Goal: Book appointment/travel/reservation

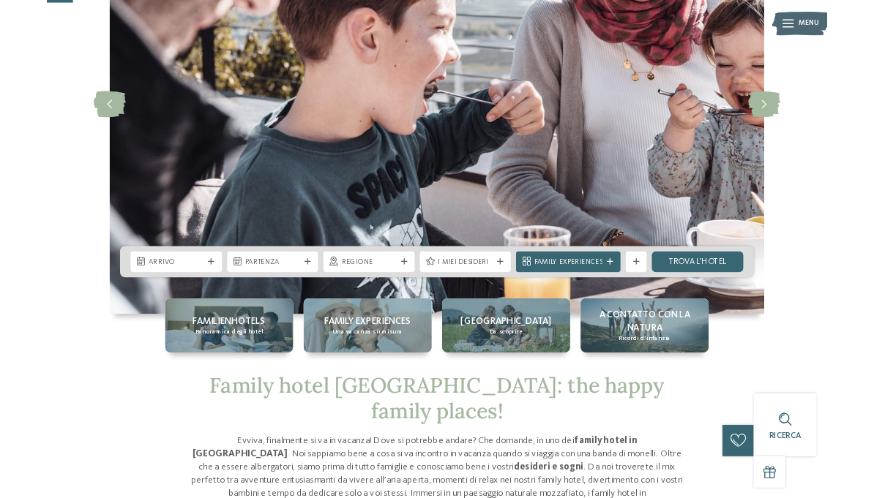
scroll to position [187, 0]
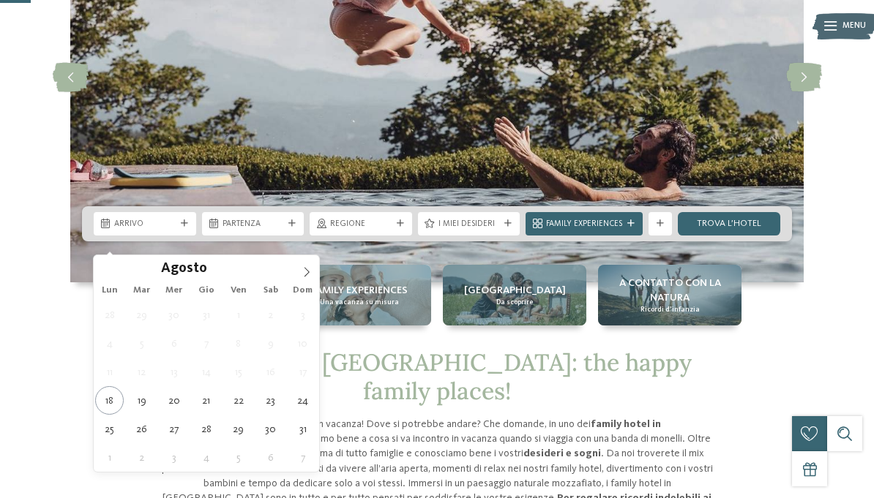
click at [302, 266] on span at bounding box center [306, 267] width 25 height 25
click at [299, 274] on span at bounding box center [306, 267] width 25 height 25
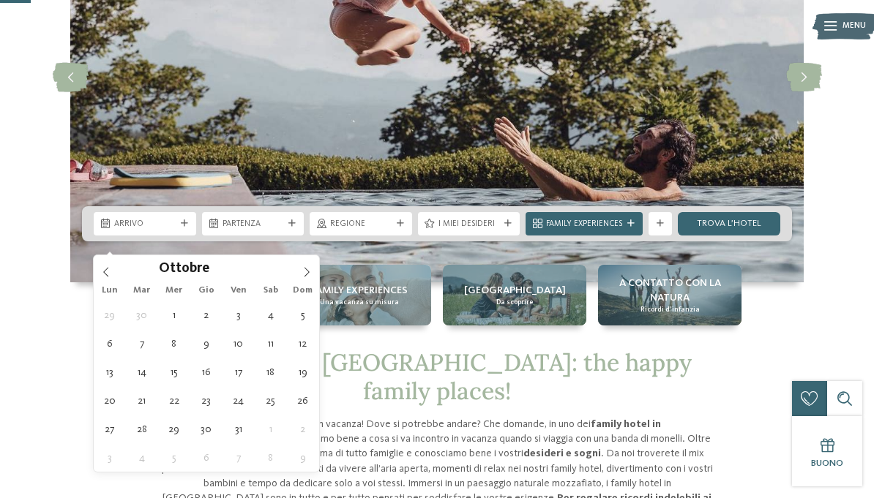
click at [301, 275] on icon at bounding box center [306, 272] width 10 height 10
click at [302, 276] on icon at bounding box center [306, 272] width 10 height 10
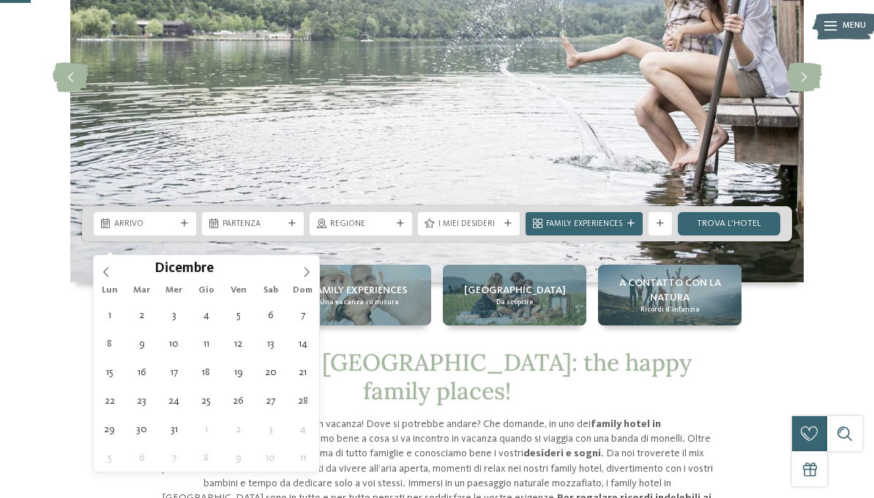
type div "[DATE]"
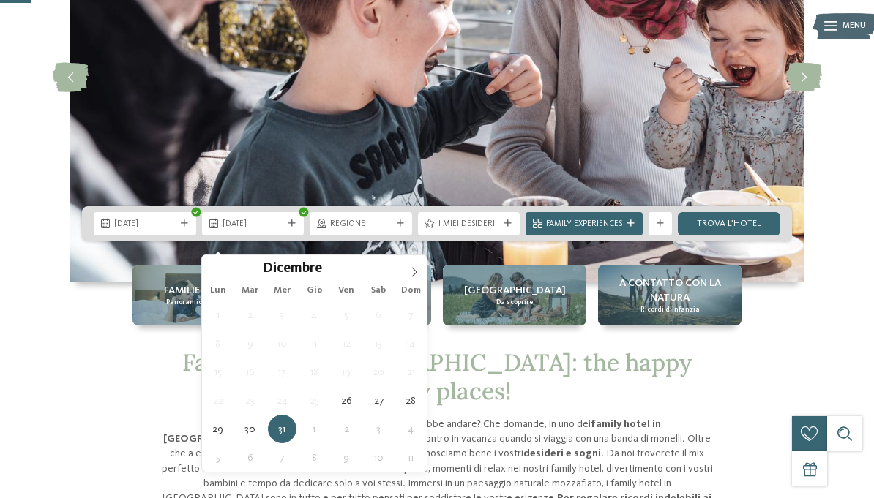
type div "[DATE]"
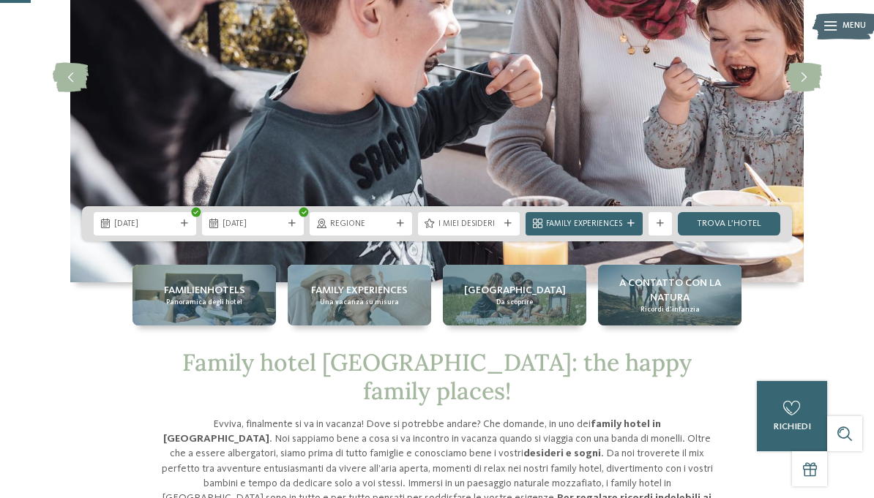
click at [361, 230] on span "Regione" at bounding box center [360, 225] width 61 height 12
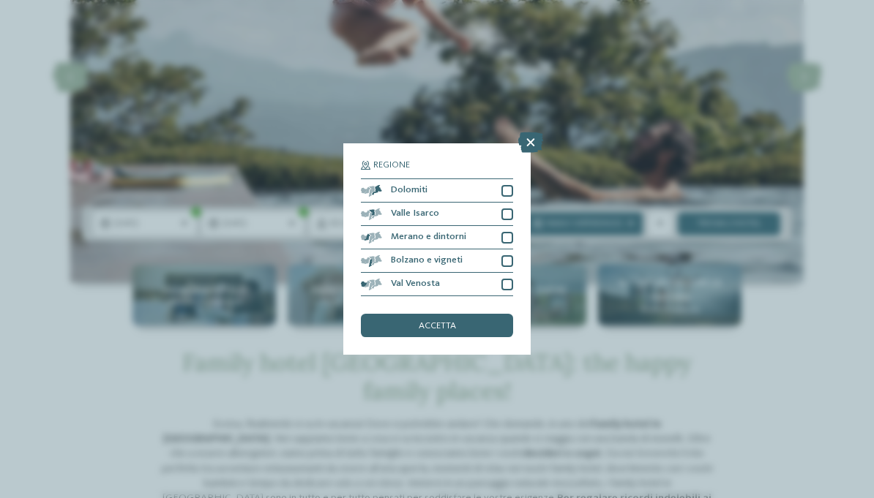
click at [506, 185] on div at bounding box center [507, 191] width 12 height 12
click at [491, 314] on div "accetta" at bounding box center [437, 325] width 152 height 23
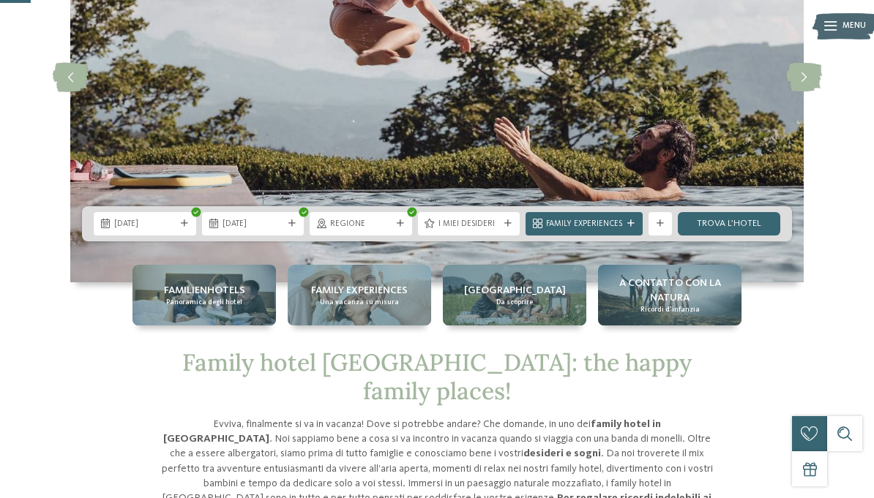
click at [500, 230] on div "I miei desideri" at bounding box center [468, 223] width 67 height 12
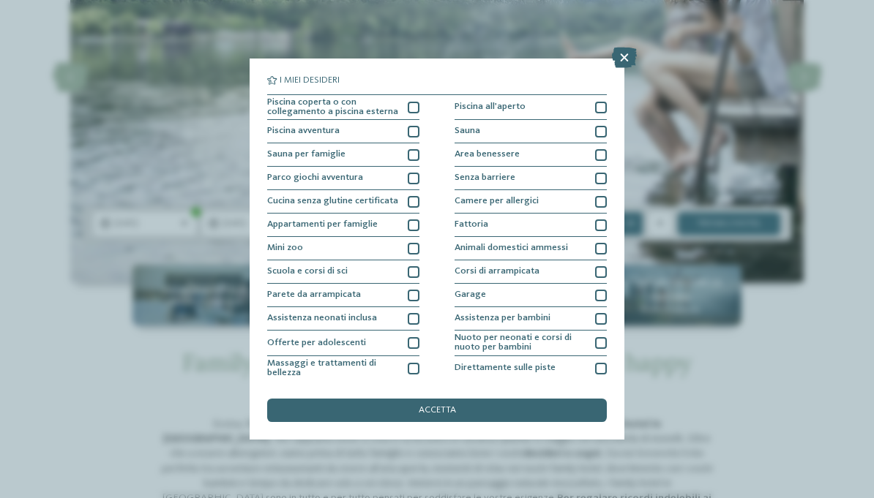
click at [417, 104] on div at bounding box center [414, 108] width 12 height 12
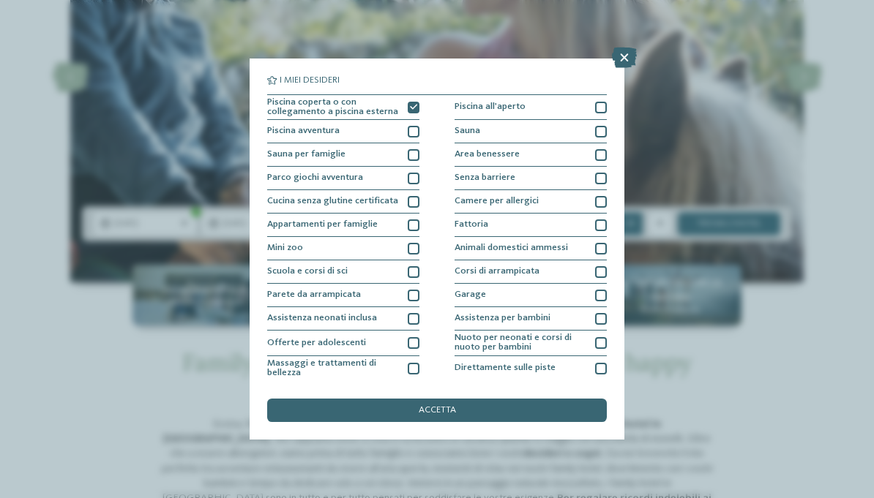
click at [604, 151] on div at bounding box center [601, 155] width 12 height 12
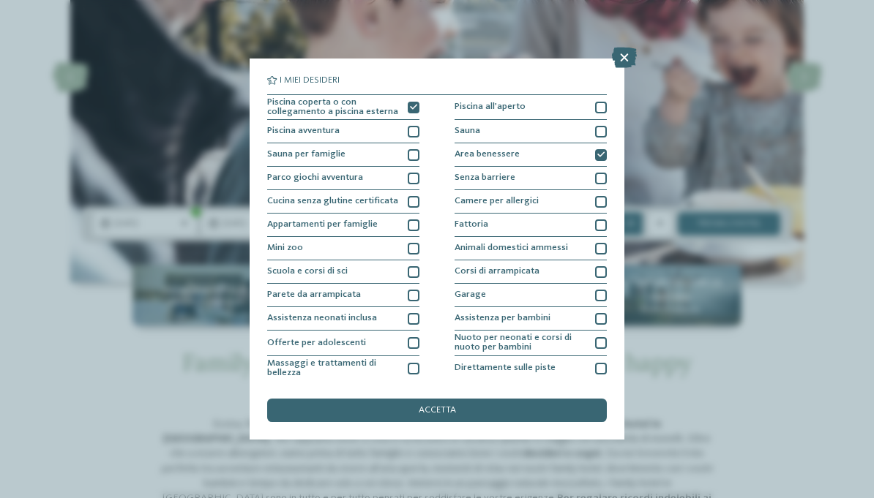
click at [444, 406] on span "accetta" at bounding box center [436, 411] width 37 height 10
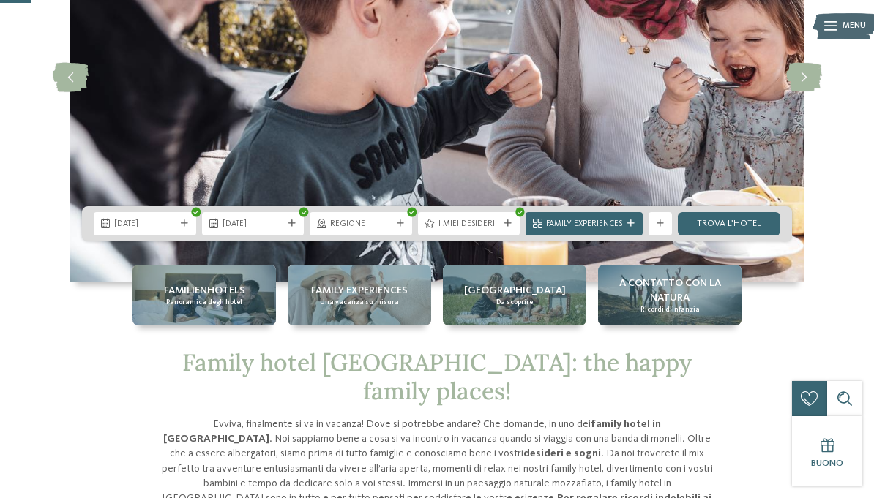
click at [745, 236] on link "trova l’hotel" at bounding box center [728, 223] width 102 height 23
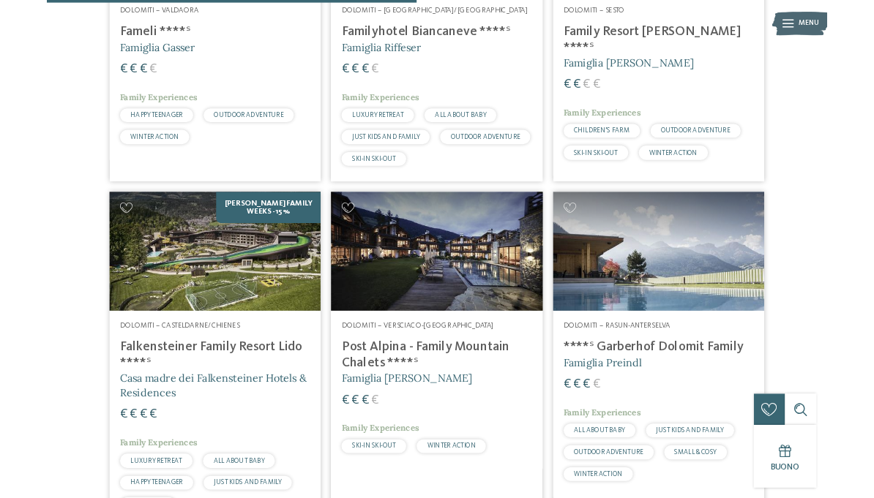
scroll to position [645, 0]
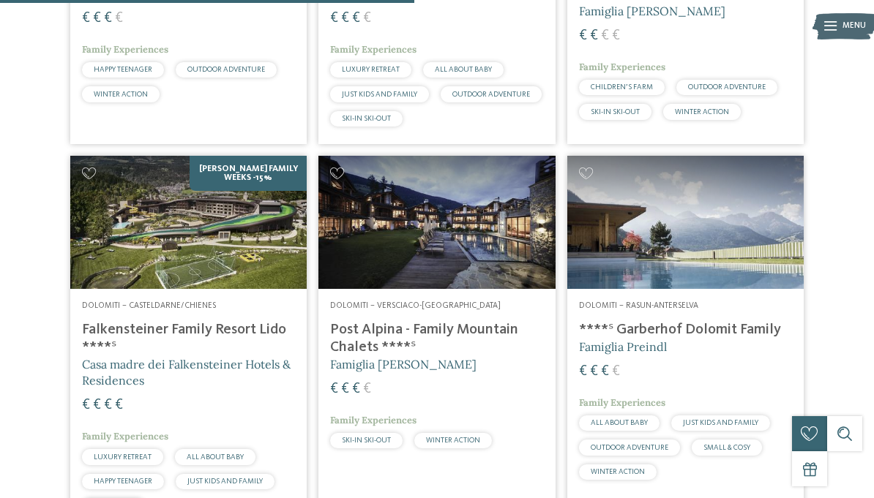
click at [265, 245] on img at bounding box center [188, 222] width 236 height 133
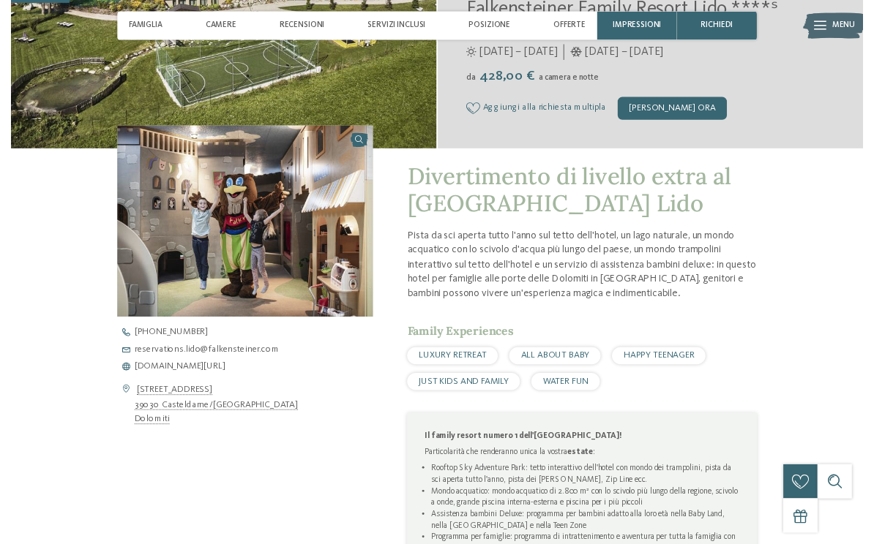
scroll to position [279, 0]
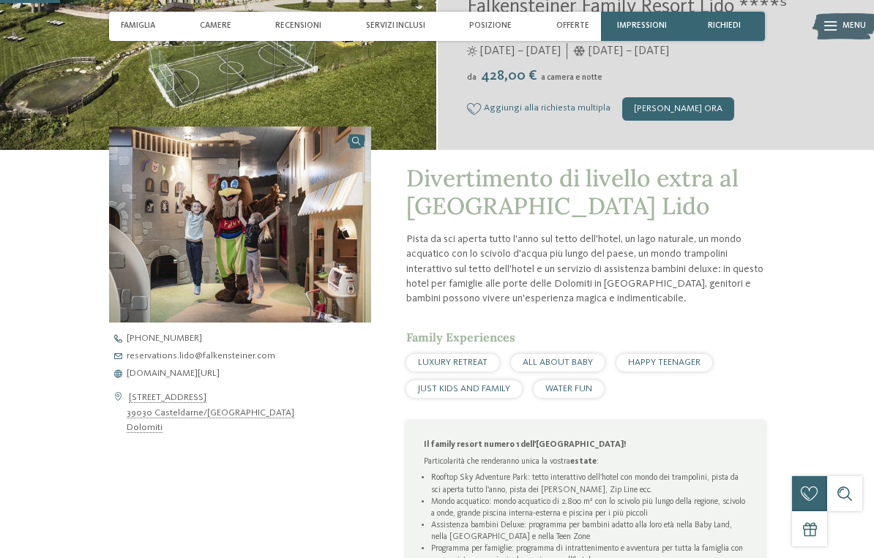
click at [576, 367] on span "ALL ABOUT BABY" at bounding box center [557, 363] width 70 height 10
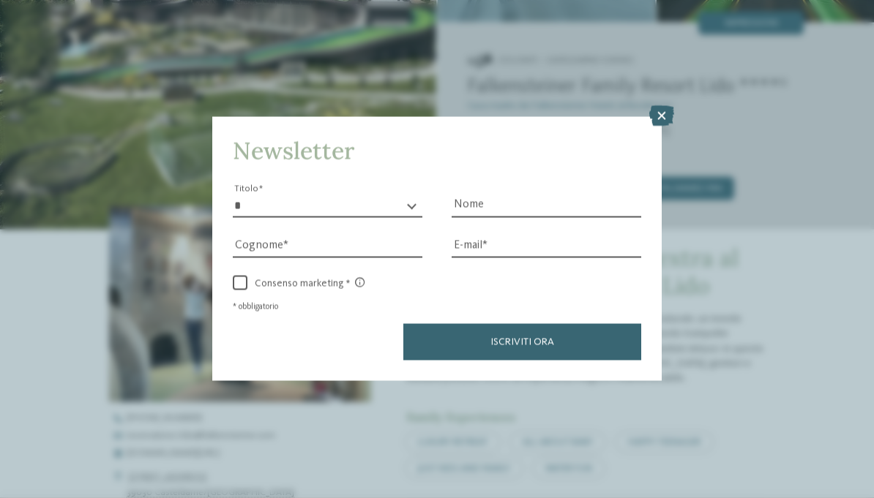
click at [659, 106] on icon at bounding box center [661, 116] width 25 height 20
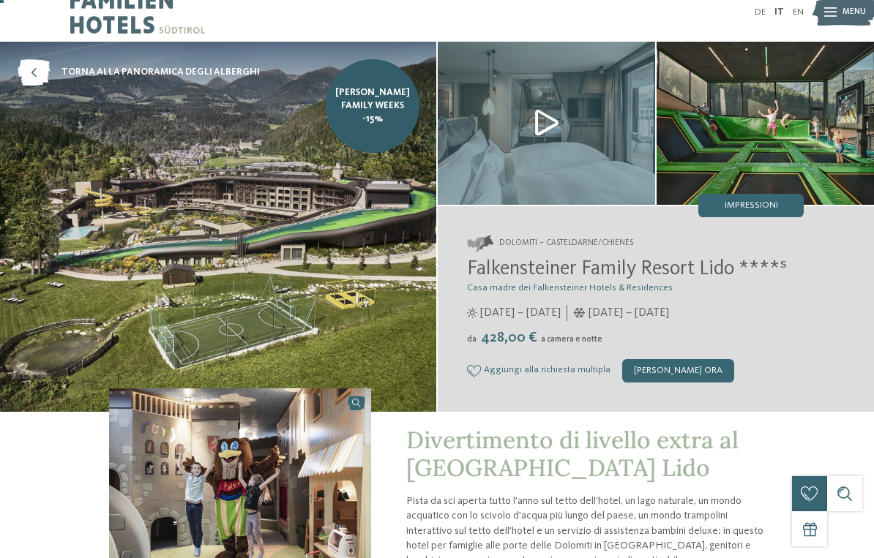
scroll to position [18, 0]
